Goal: Information Seeking & Learning: Learn about a topic

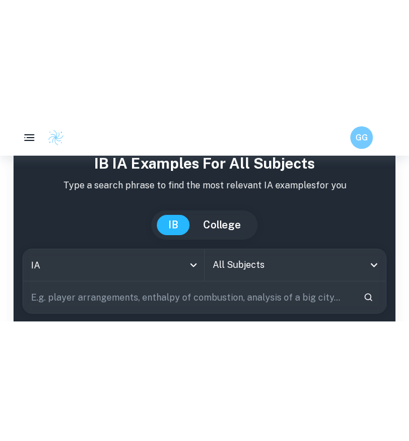
scroll to position [49, 0]
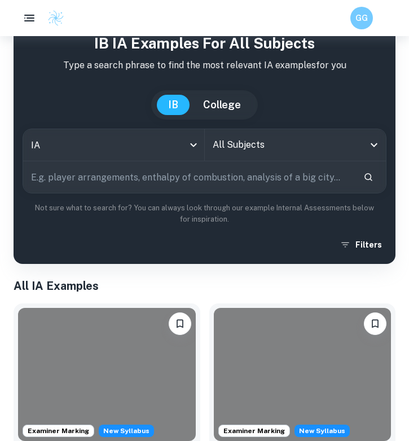
click at [241, 132] on div "All Subjects" at bounding box center [295, 145] width 181 height 32
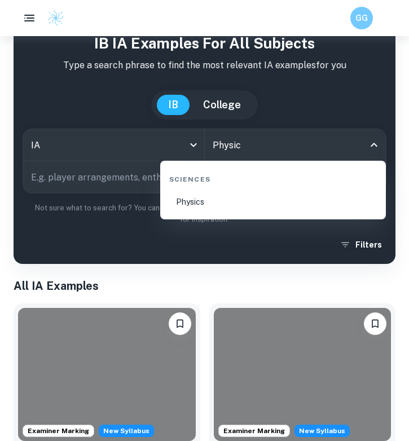
type input "Physics"
click at [210, 201] on li "Physics" at bounding box center [273, 202] width 216 height 26
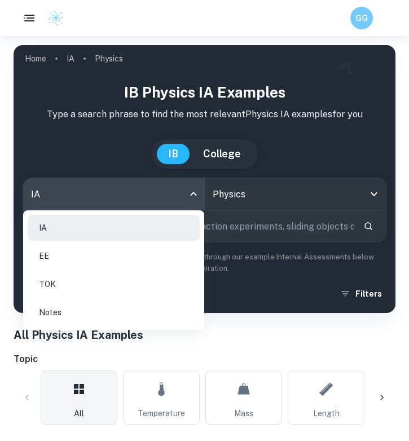
click at [114, 199] on body "We value your privacy We use cookies to enhance your browsing experience, serve…" at bounding box center [204, 256] width 409 height 441
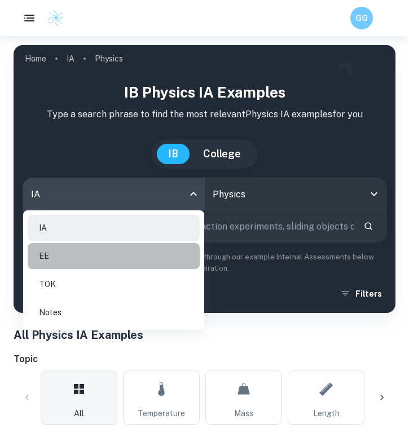
click at [90, 201] on li "EE" at bounding box center [114, 256] width 172 height 26
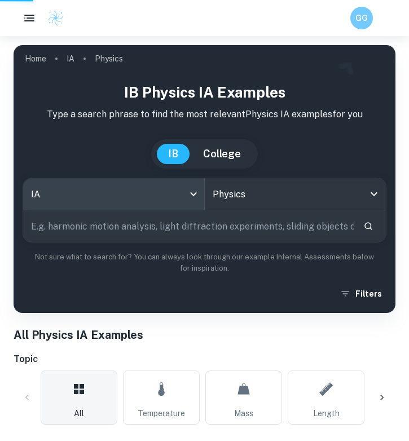
type input "ee"
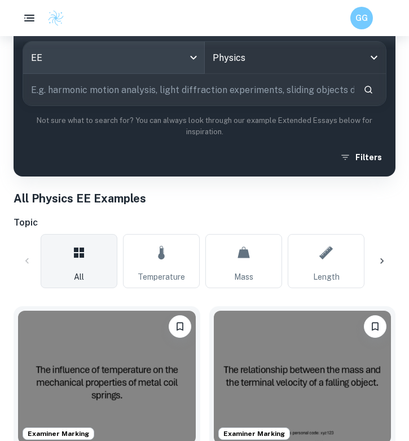
scroll to position [138, 0]
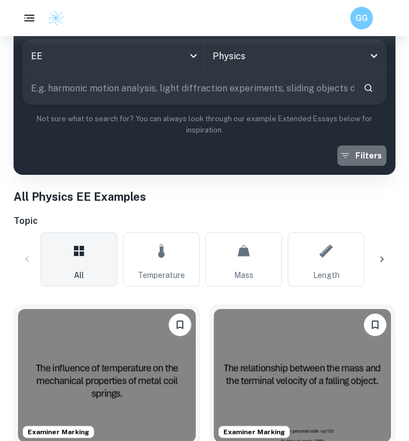
click at [354, 151] on button "Filters" at bounding box center [361, 155] width 49 height 20
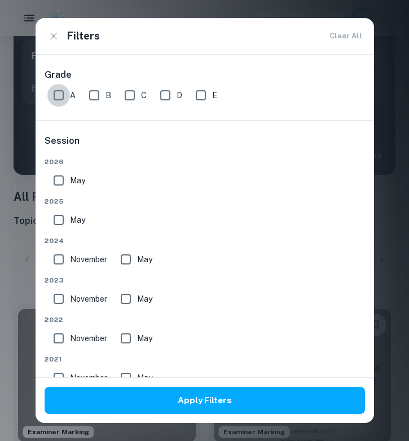
click at [61, 95] on input "A" at bounding box center [58, 95] width 23 height 23
checkbox input "true"
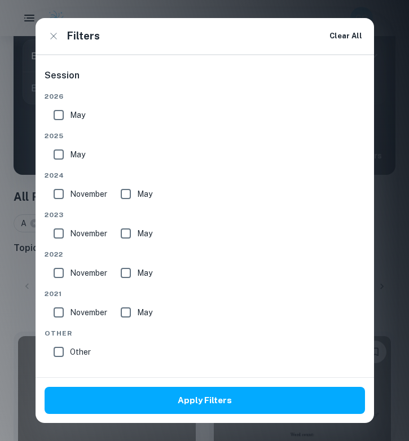
scroll to position [69, 0]
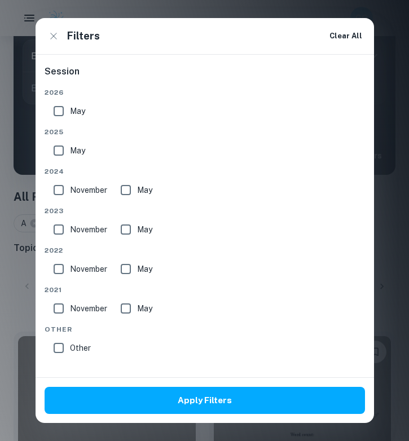
click at [58, 108] on input "May" at bounding box center [58, 111] width 23 height 23
checkbox input "true"
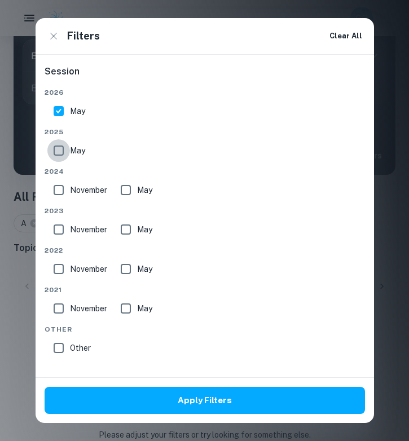
click at [56, 151] on input "May" at bounding box center [58, 150] width 23 height 23
checkbox input "true"
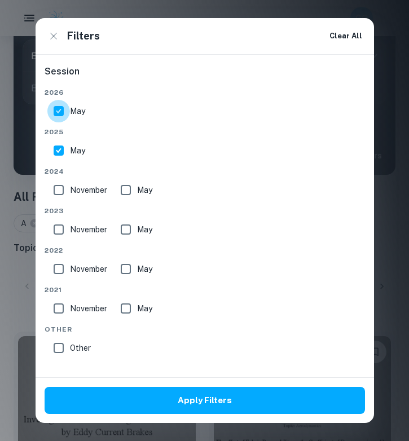
click at [57, 113] on input "May" at bounding box center [58, 111] width 23 height 23
checkbox input "false"
click at [60, 189] on input "November" at bounding box center [58, 190] width 23 height 23
checkbox input "true"
click at [134, 189] on input "May" at bounding box center [125, 190] width 23 height 23
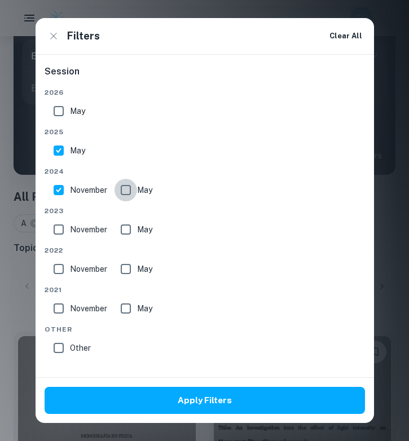
checkbox input "true"
click at [57, 201] on input "November" at bounding box center [58, 229] width 23 height 23
click at [61, 201] on input "November" at bounding box center [58, 229] width 23 height 23
checkbox input "false"
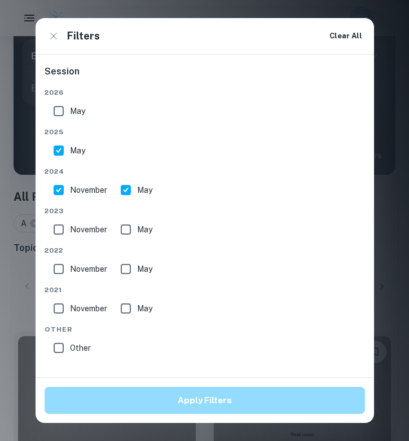
click at [124, 201] on button "Apply Filters" at bounding box center [205, 400] width 320 height 27
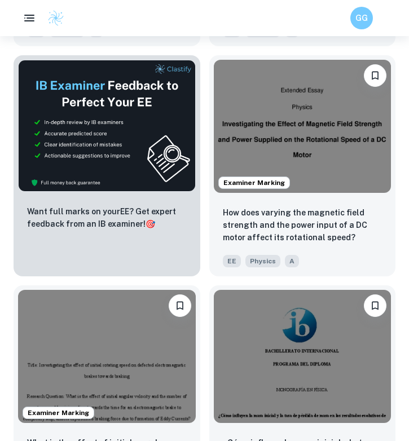
scroll to position [643, 0]
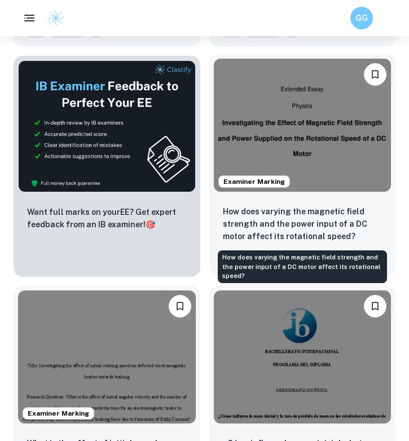
click at [269, 201] on p "How does varying the magnetic field strength and the power input of a DC motor …" at bounding box center [302, 223] width 159 height 37
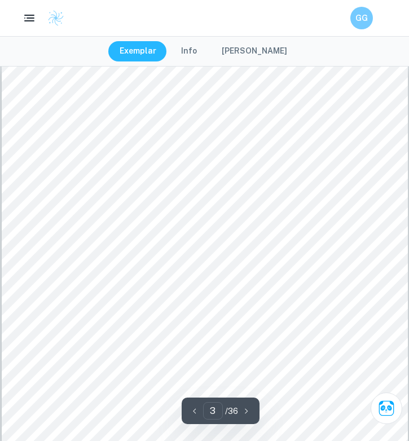
scroll to position [1239, 0]
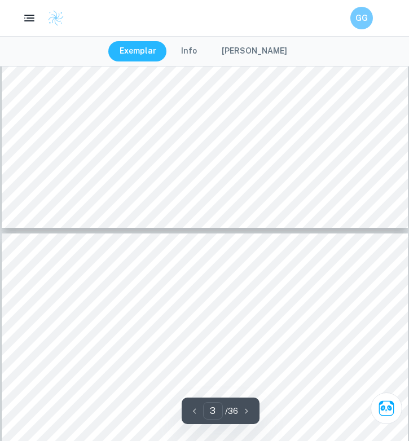
type input "4"
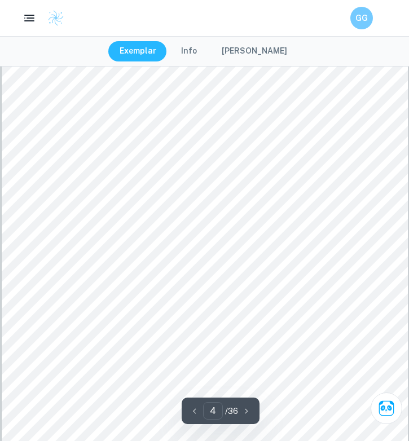
scroll to position [1843, 0]
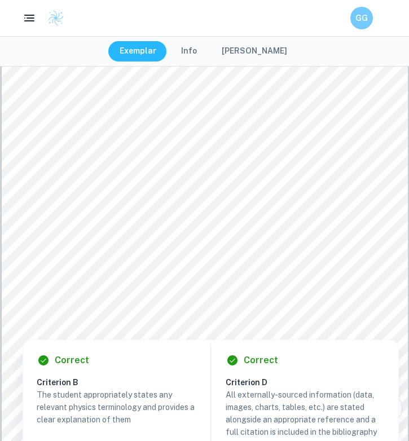
click at [189, 175] on div at bounding box center [204, 175] width 306 height 29
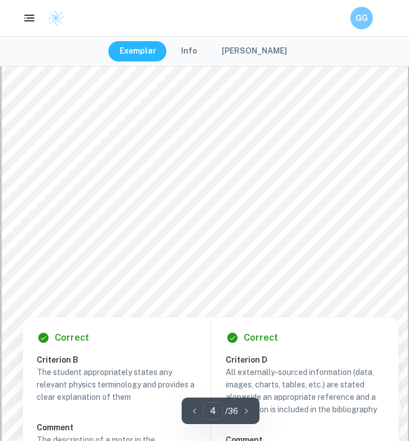
scroll to position [1799, 0]
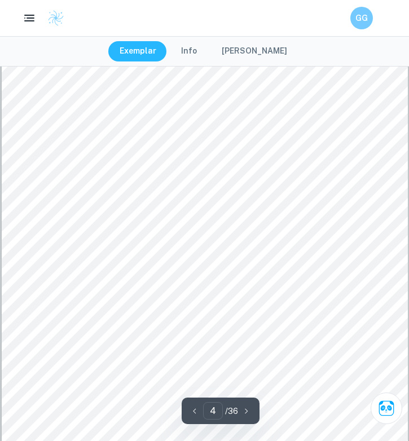
drag, startPoint x: 56, startPoint y: 111, endPoint x: 74, endPoint y: 115, distance: 19.0
click at [74, 115] on div "2 2. Background Information: An Overview of Induction Motors: A motor is a mach…" at bounding box center [205, 303] width 406 height 574
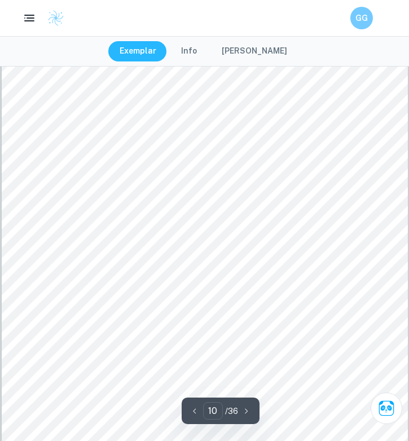
scroll to position [5404, 0]
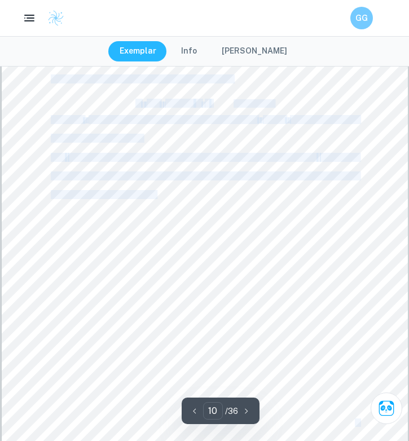
drag, startPoint x: 52, startPoint y: 91, endPoint x: 158, endPoint y: 197, distance: 150.2
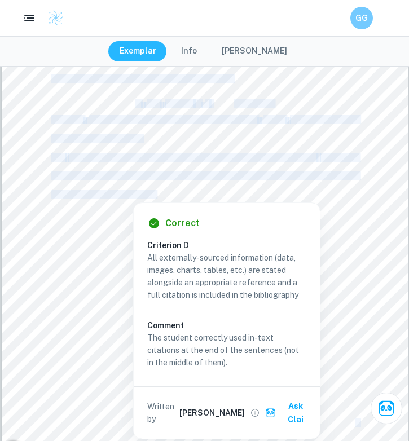
copy div "An Overview of Induction Motors: A motor is a machine that converts electrical …"
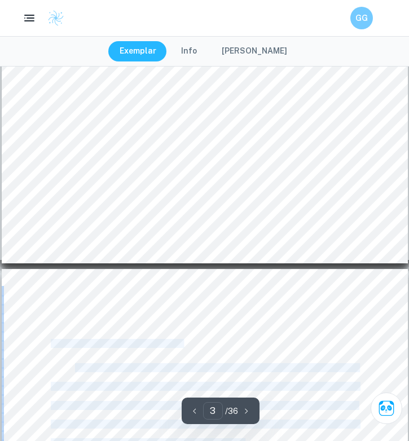
type input "4"
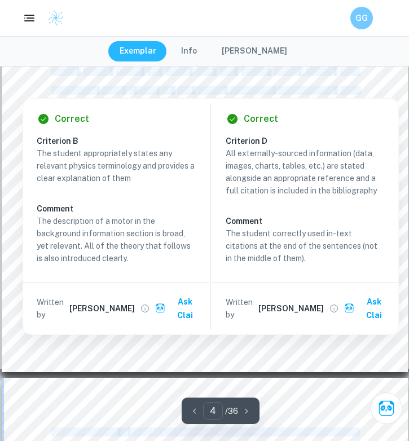
scroll to position [2018, 0]
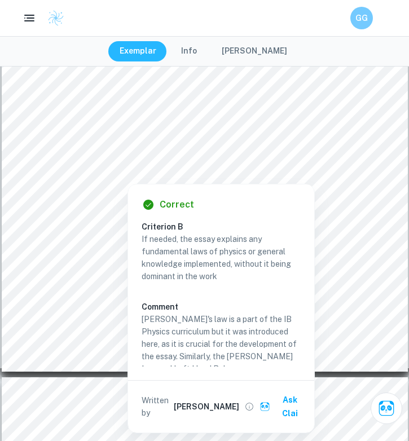
drag, startPoint x: 125, startPoint y: 178, endPoint x: 129, endPoint y: 193, distance: 15.7
click at [129, 193] on div "Correct Criterion B If needed, the essay explains any fundamental laws of physi…" at bounding box center [221, 308] width 186 height 248
